Goal: Task Accomplishment & Management: Use online tool/utility

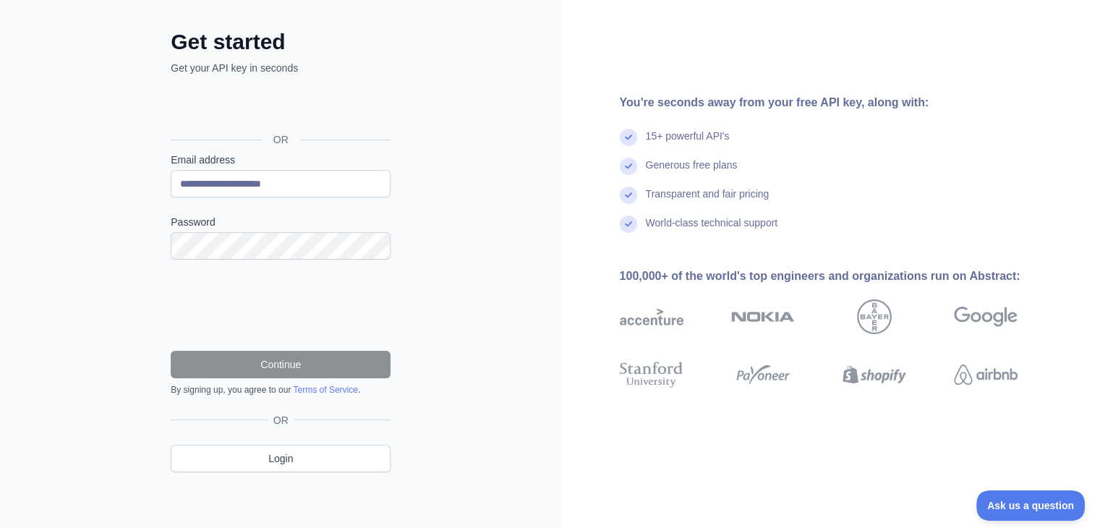
scroll to position [64, 0]
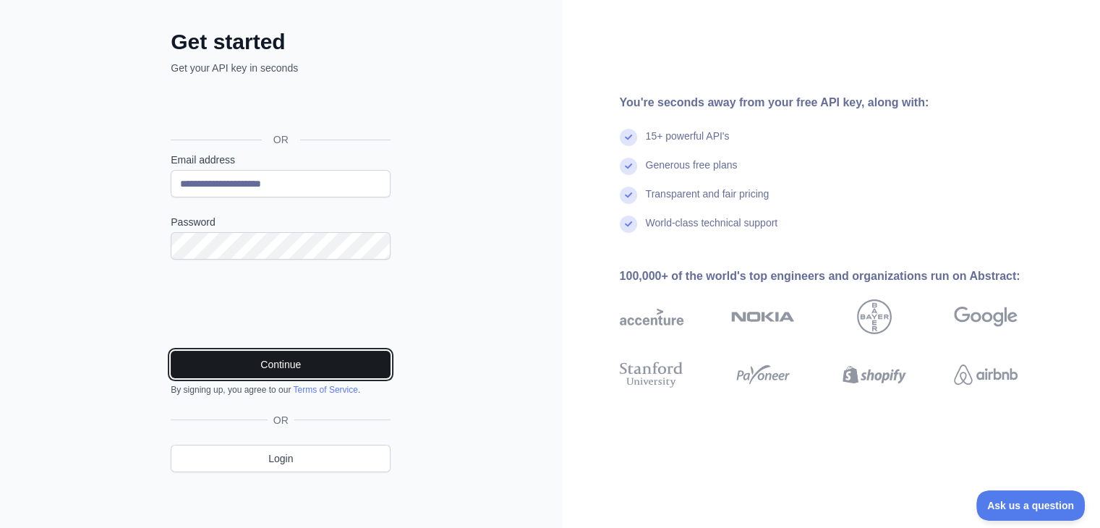
click at [241, 366] on button "Continue" at bounding box center [281, 364] width 220 height 27
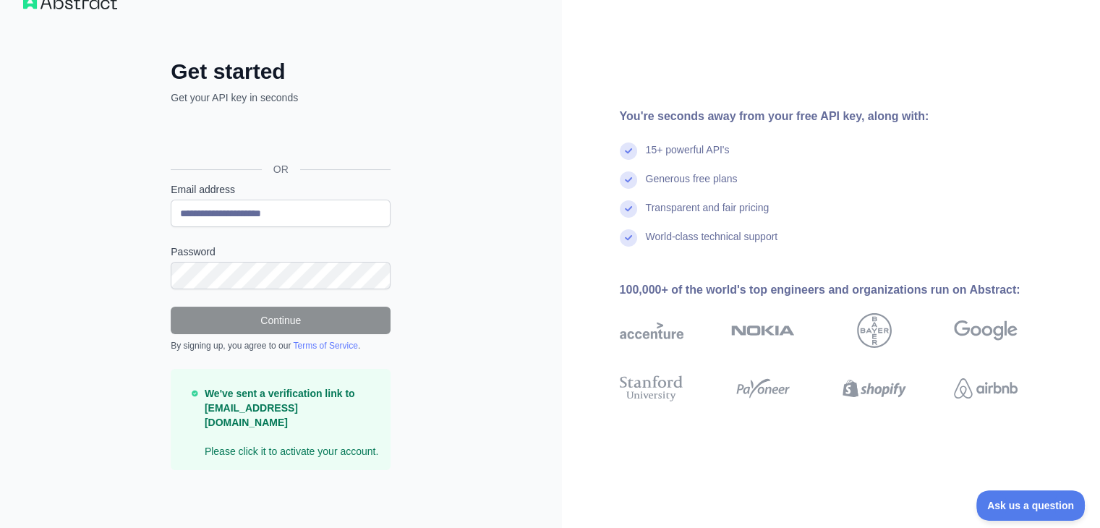
scroll to position [17, 0]
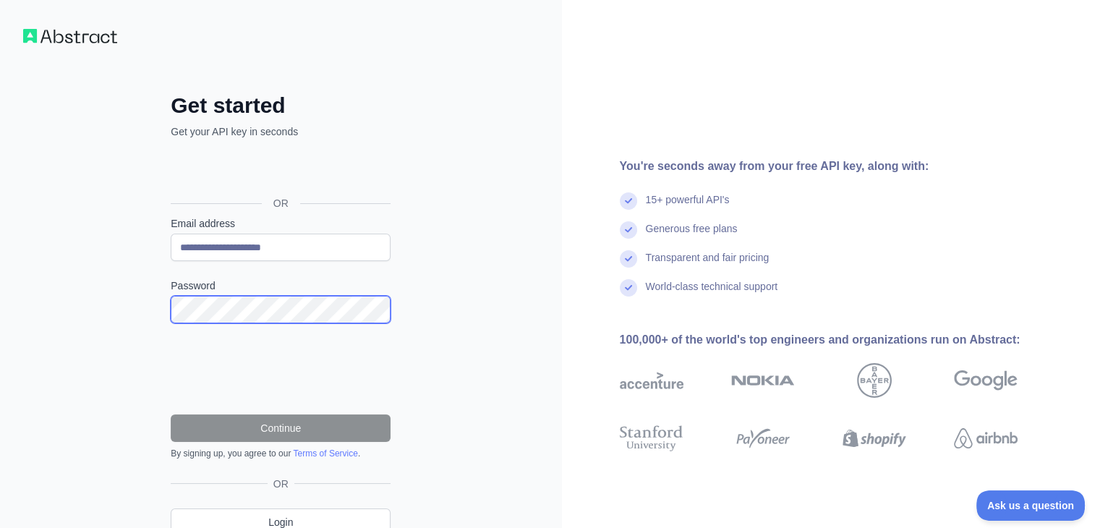
scroll to position [64, 0]
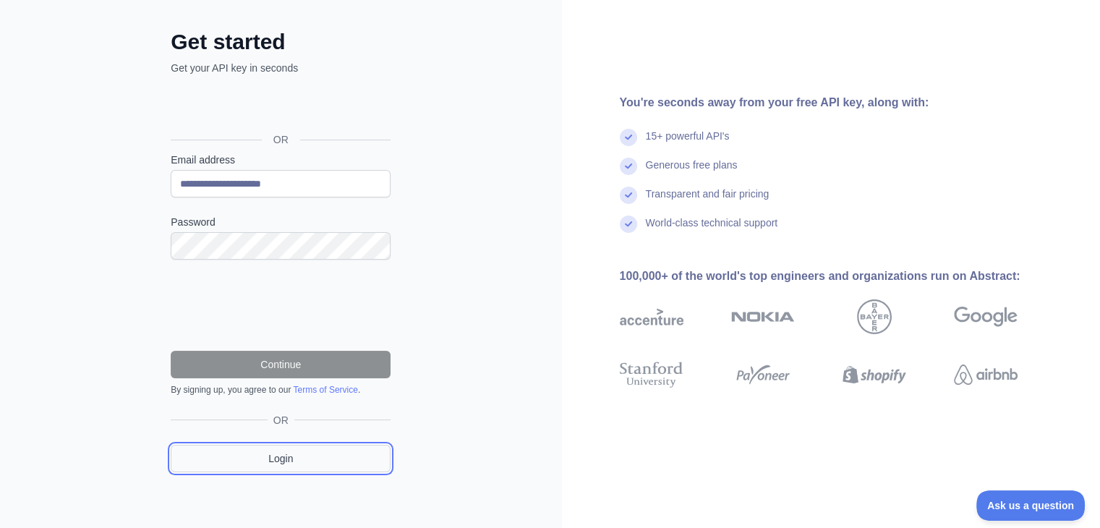
click at [273, 454] on link "Login" at bounding box center [281, 458] width 220 height 27
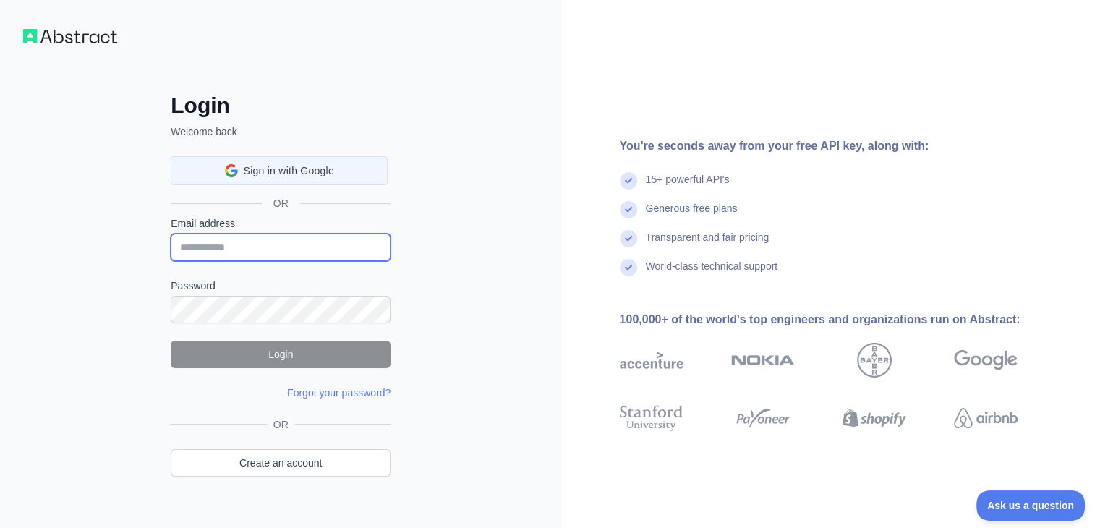
type input "**********"
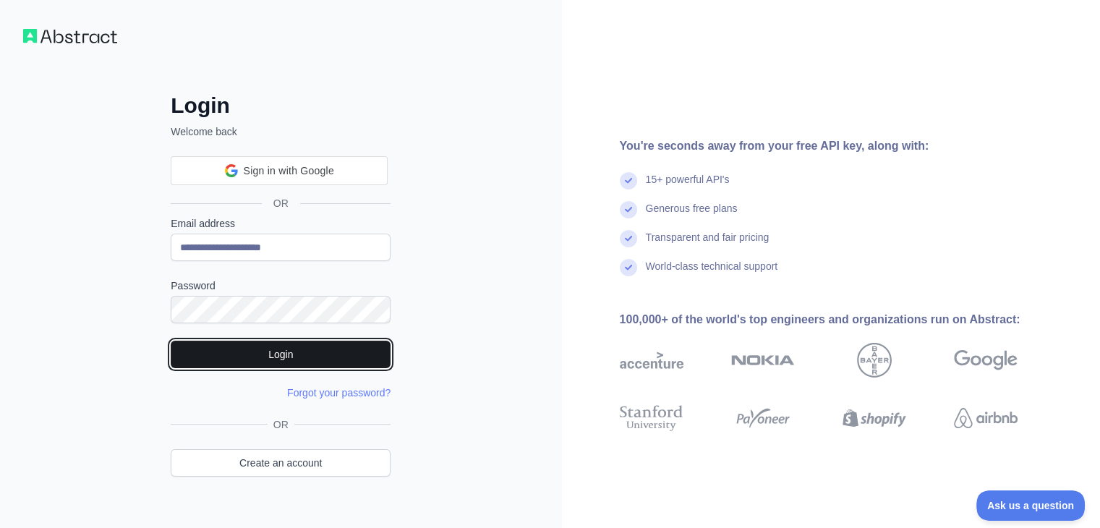
click at [300, 357] on button "Login" at bounding box center [281, 354] width 220 height 27
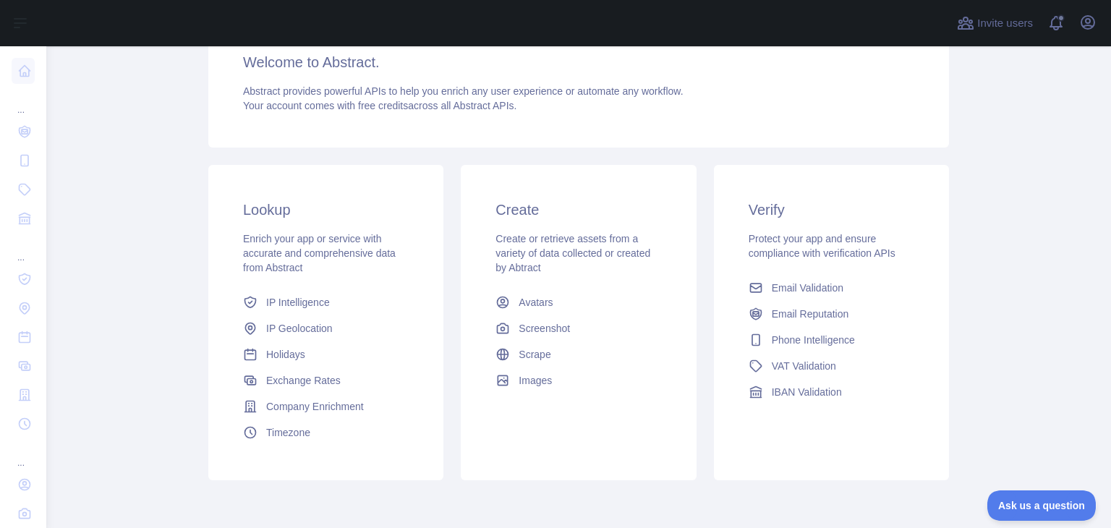
scroll to position [192, 0]
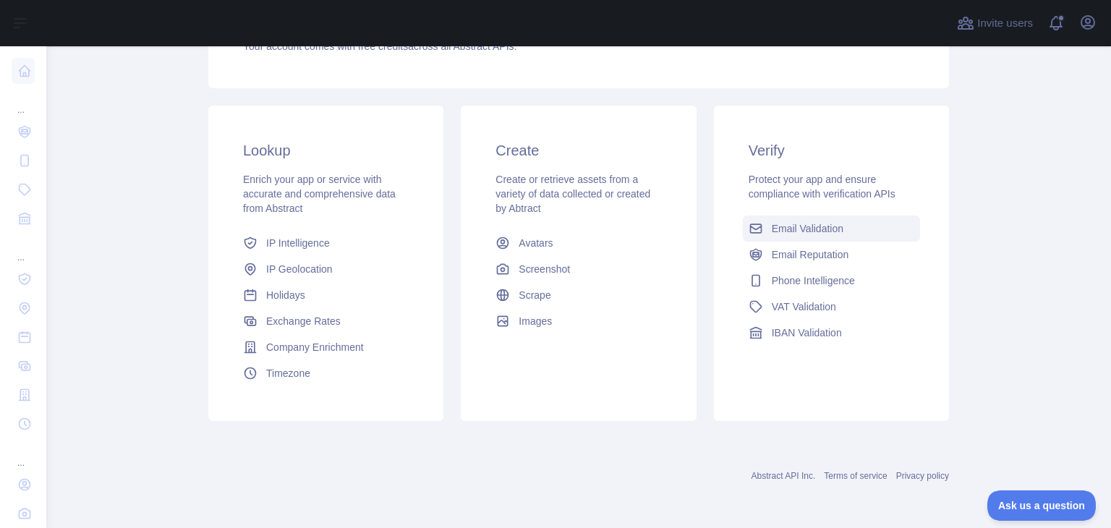
click at [775, 229] on span "Email Validation" at bounding box center [808, 228] width 72 height 14
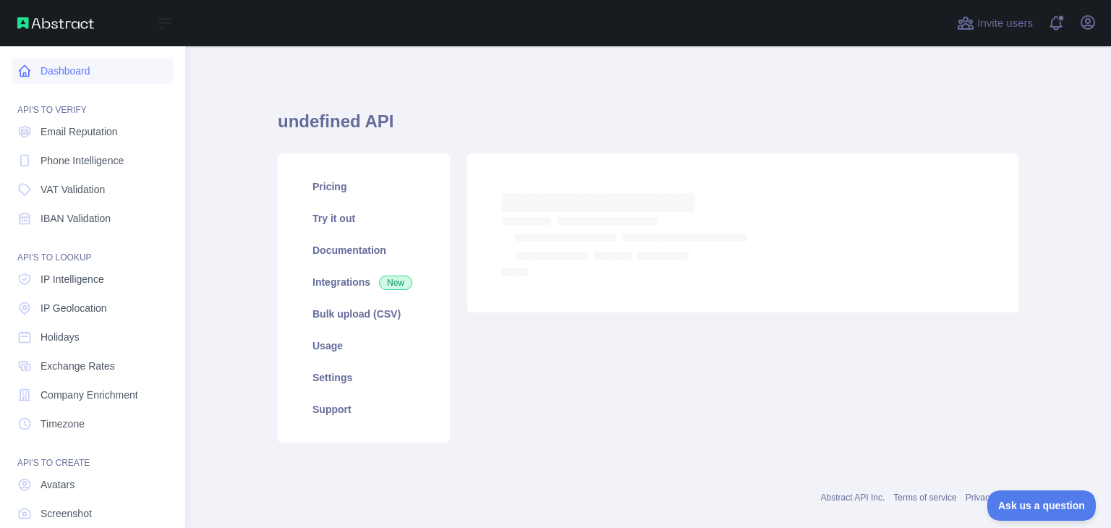
click at [44, 79] on link "Dashboard" at bounding box center [93, 71] width 162 height 26
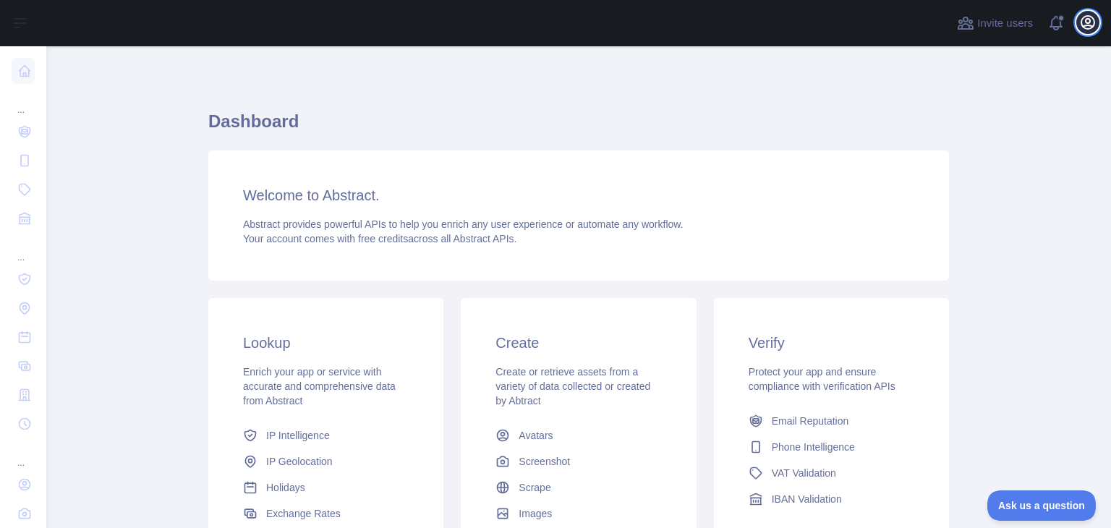
click at [1089, 29] on icon "button" at bounding box center [1088, 22] width 13 height 13
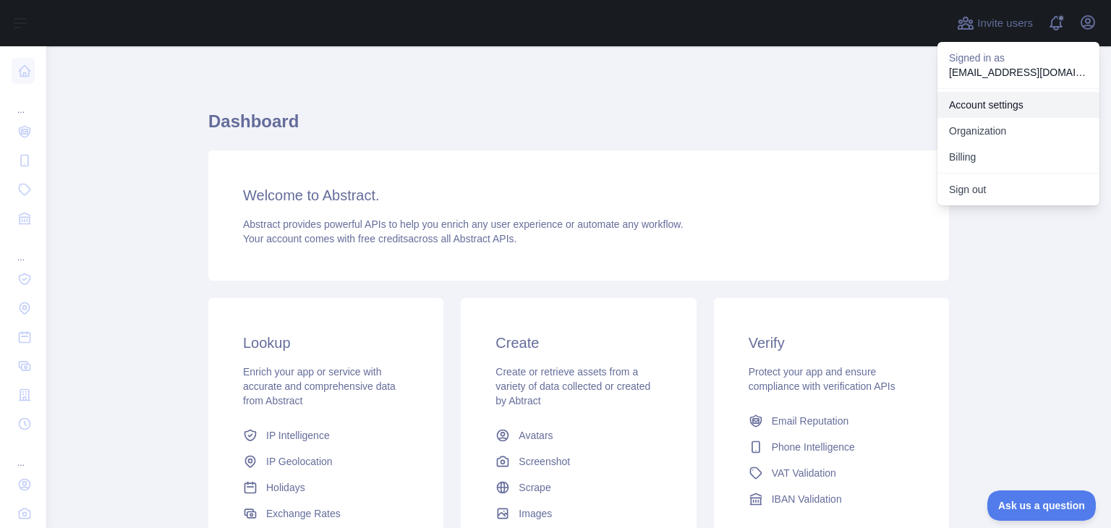
click at [1004, 94] on link "Account settings" at bounding box center [1019, 105] width 162 height 26
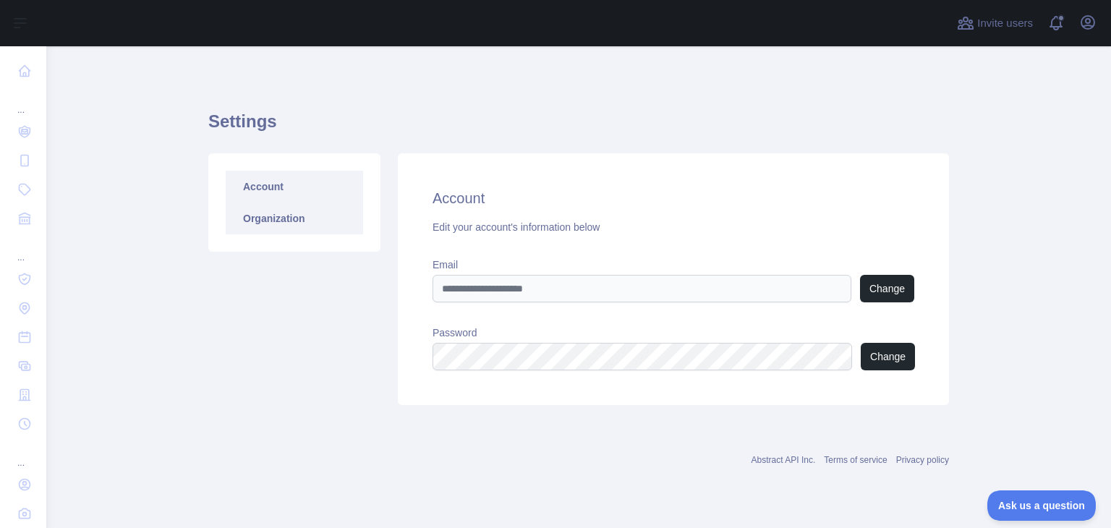
click at [281, 221] on link "Organization" at bounding box center [294, 219] width 137 height 32
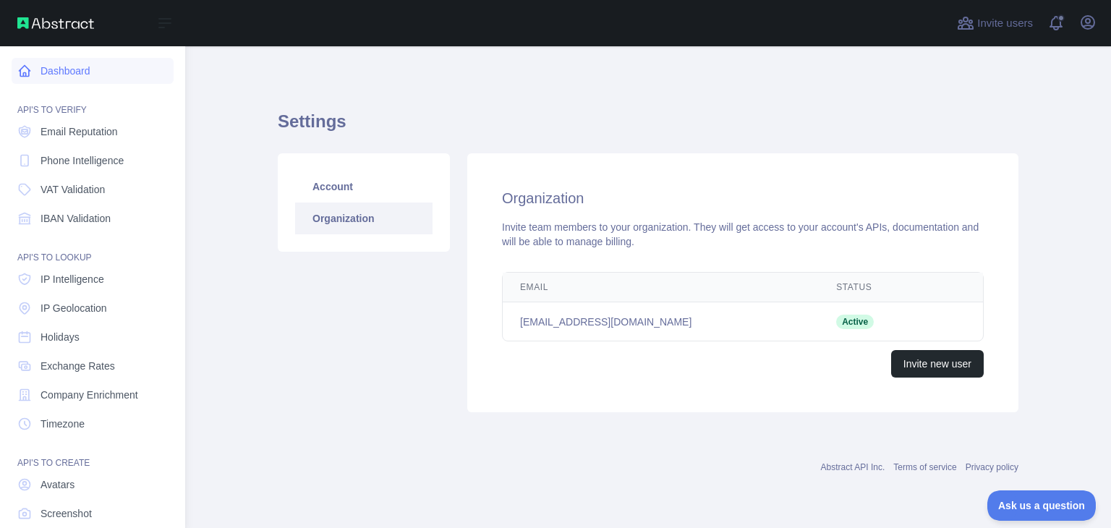
click at [20, 77] on icon at bounding box center [24, 71] width 14 height 14
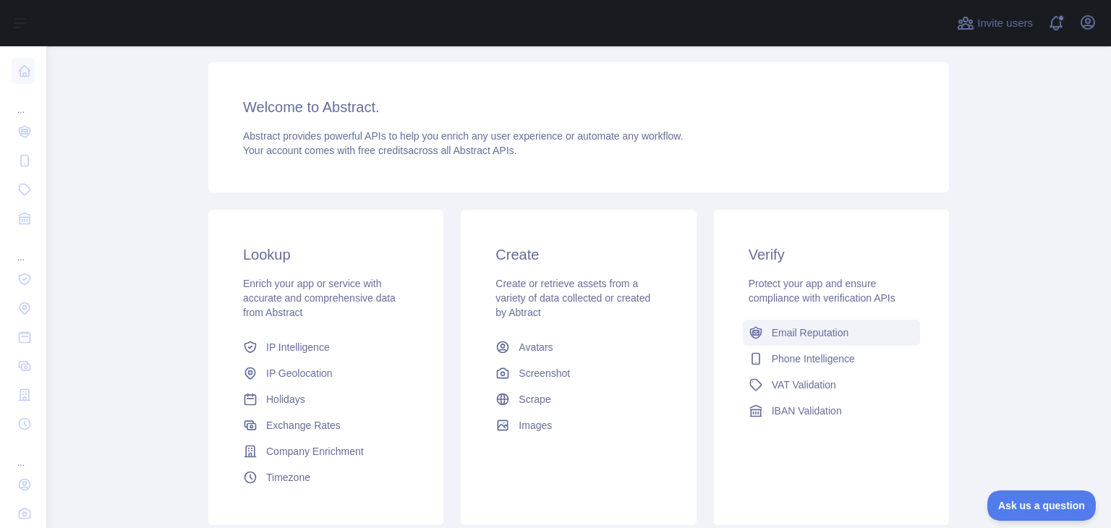
click at [810, 327] on span "Email Reputation" at bounding box center [810, 333] width 77 height 14
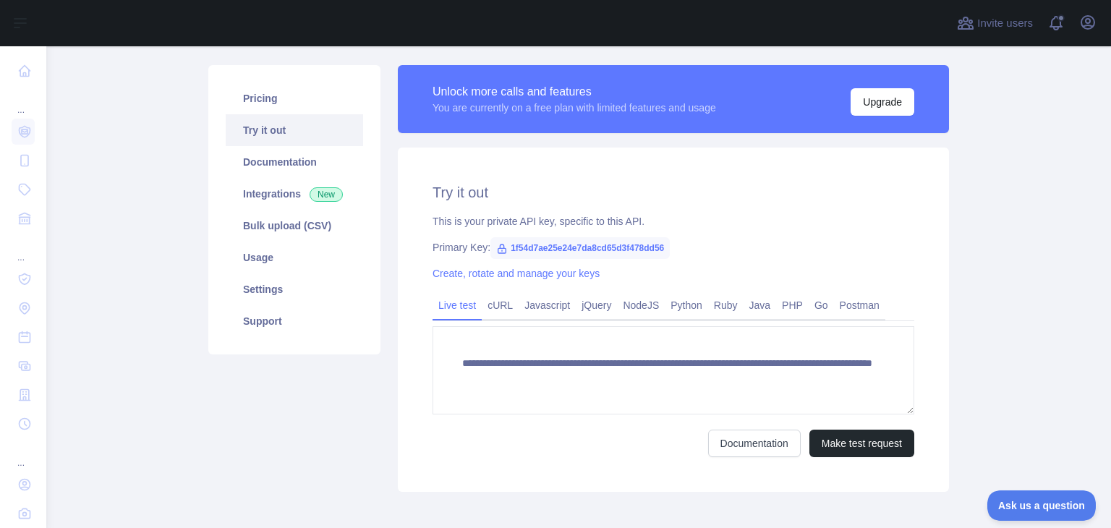
scroll to position [88, 0]
click at [540, 310] on link "Javascript" at bounding box center [547, 305] width 57 height 23
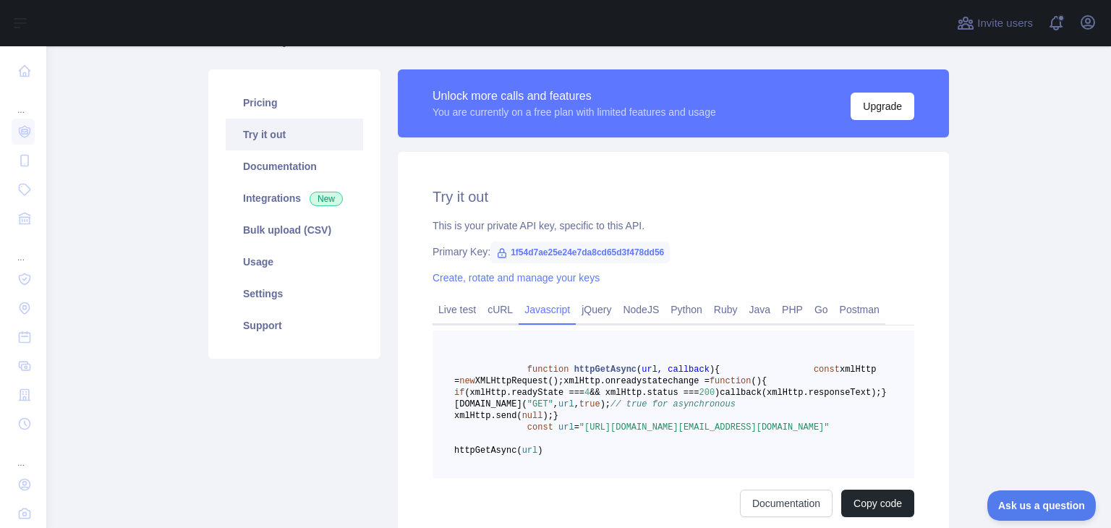
scroll to position [78, 0]
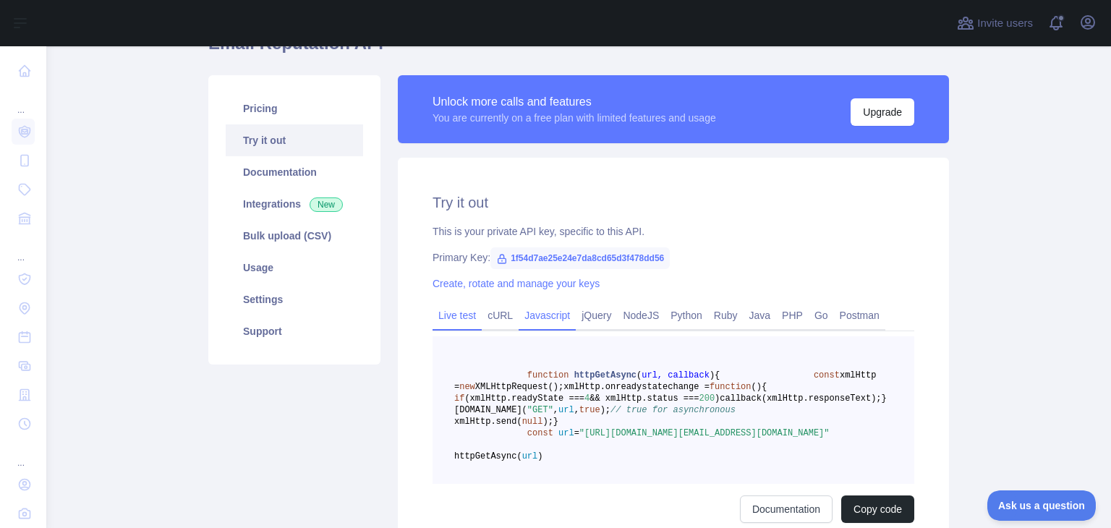
click at [446, 315] on link "Live test" at bounding box center [457, 315] width 49 height 23
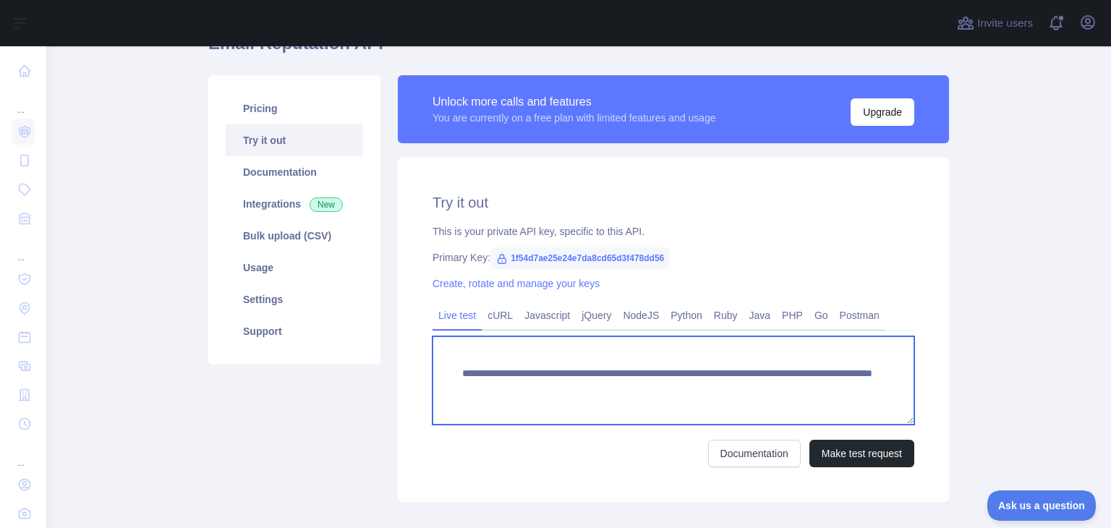
drag, startPoint x: 707, startPoint y: 386, endPoint x: 834, endPoint y: 383, distance: 127.4
click at [834, 383] on textarea "**********" at bounding box center [674, 380] width 482 height 88
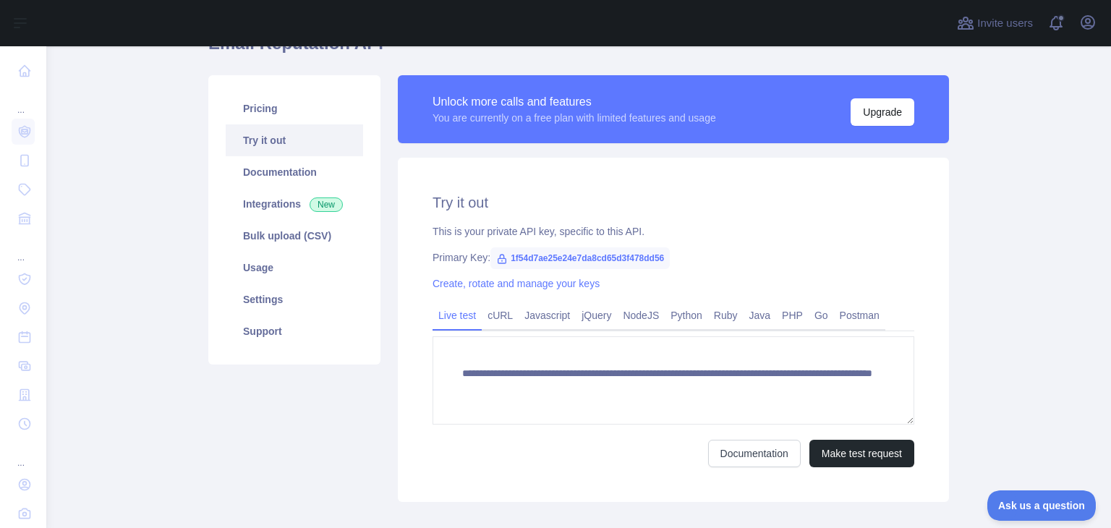
click at [968, 375] on main "**********" at bounding box center [578, 287] width 1065 height 482
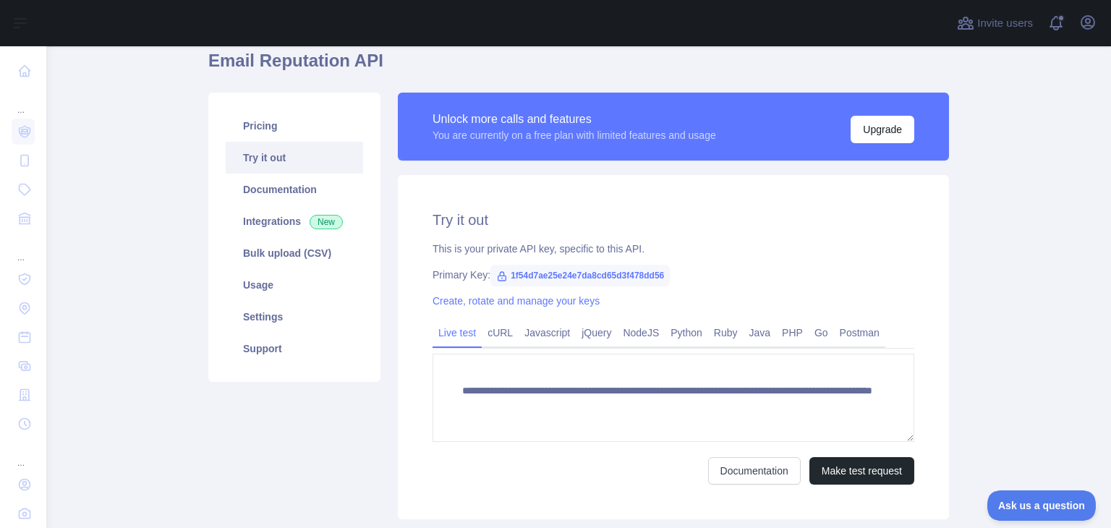
scroll to position [61, 0]
click at [558, 336] on link "Javascript" at bounding box center [547, 332] width 57 height 23
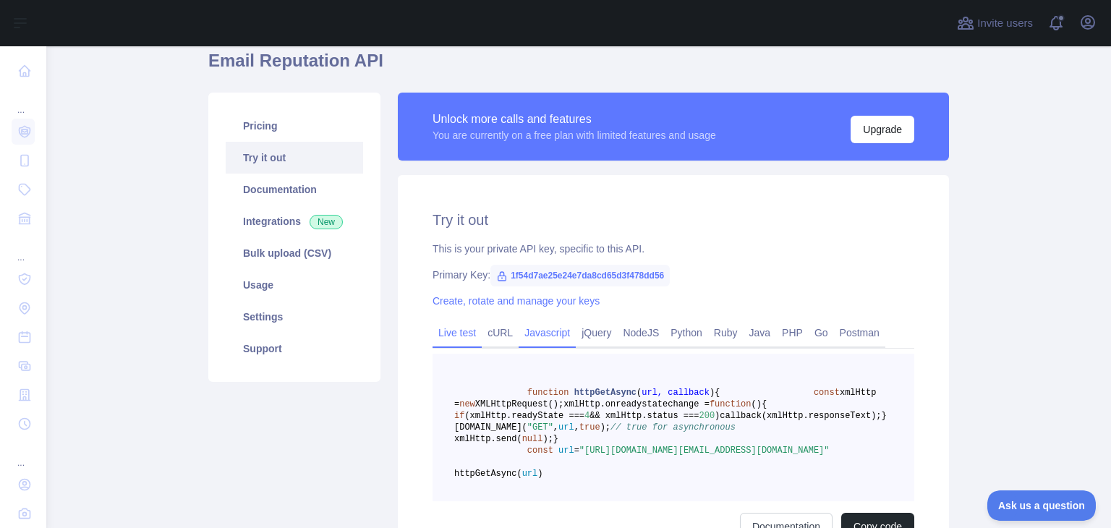
click at [450, 326] on link "Live test" at bounding box center [457, 332] width 49 height 23
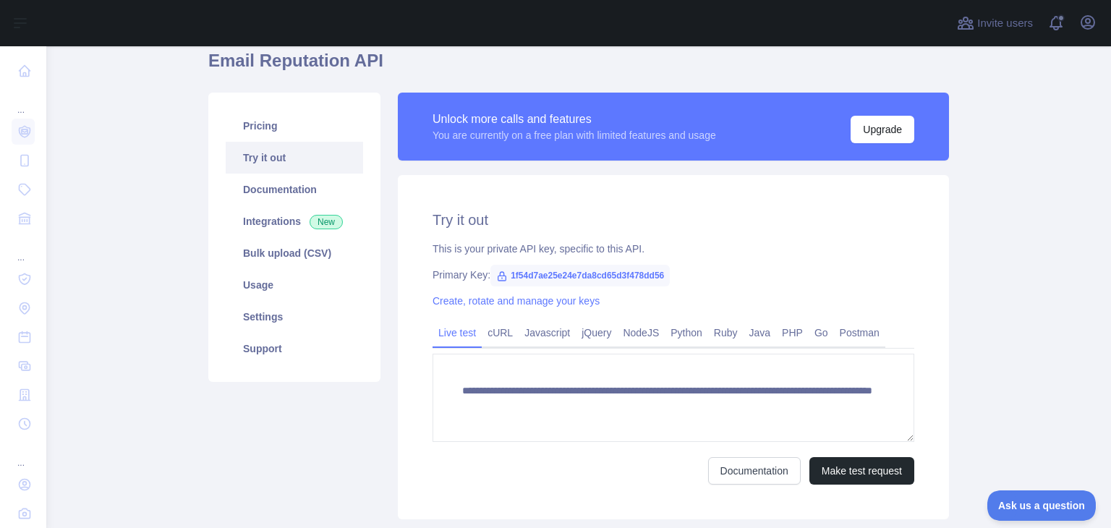
scroll to position [158, 0]
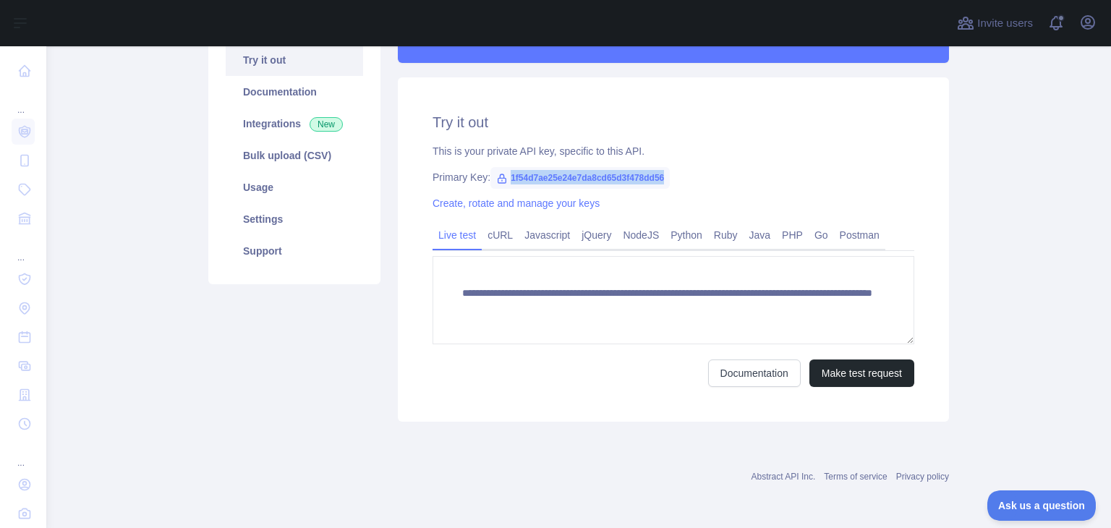
drag, startPoint x: 503, startPoint y: 176, endPoint x: 676, endPoint y: 169, distance: 173.7
click at [676, 170] on div "Primary Key: 1f54d7ae25e24e7da8cd65d3f478dd56" at bounding box center [674, 177] width 482 height 14
copy span "1f54d7ae25e24e7da8cd65d3f478dd56"
click at [504, 234] on link "cURL" at bounding box center [500, 235] width 37 height 23
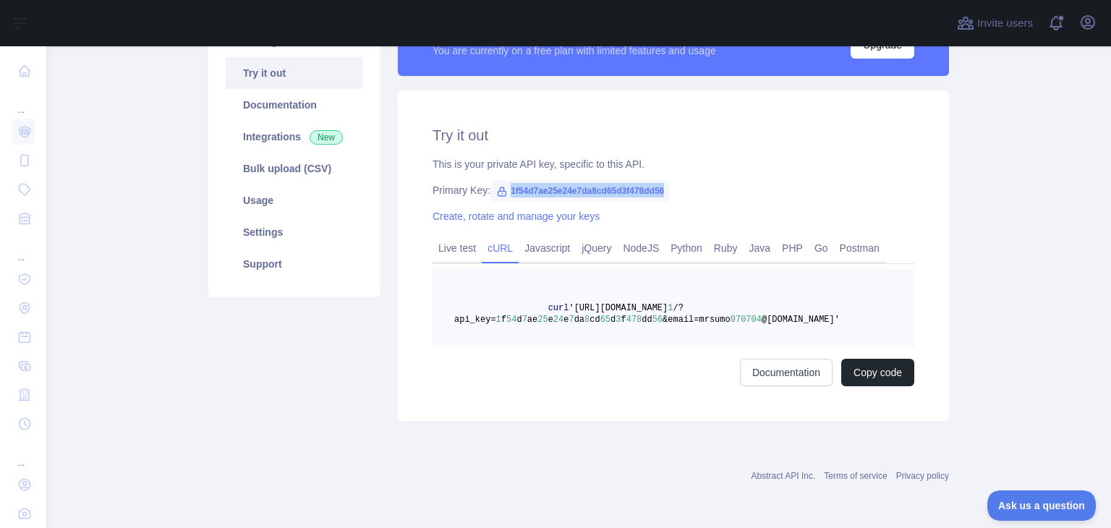
scroll to position [145, 0]
click at [447, 241] on link "Live test" at bounding box center [457, 248] width 49 height 23
